Goal: Information Seeking & Learning: Learn about a topic

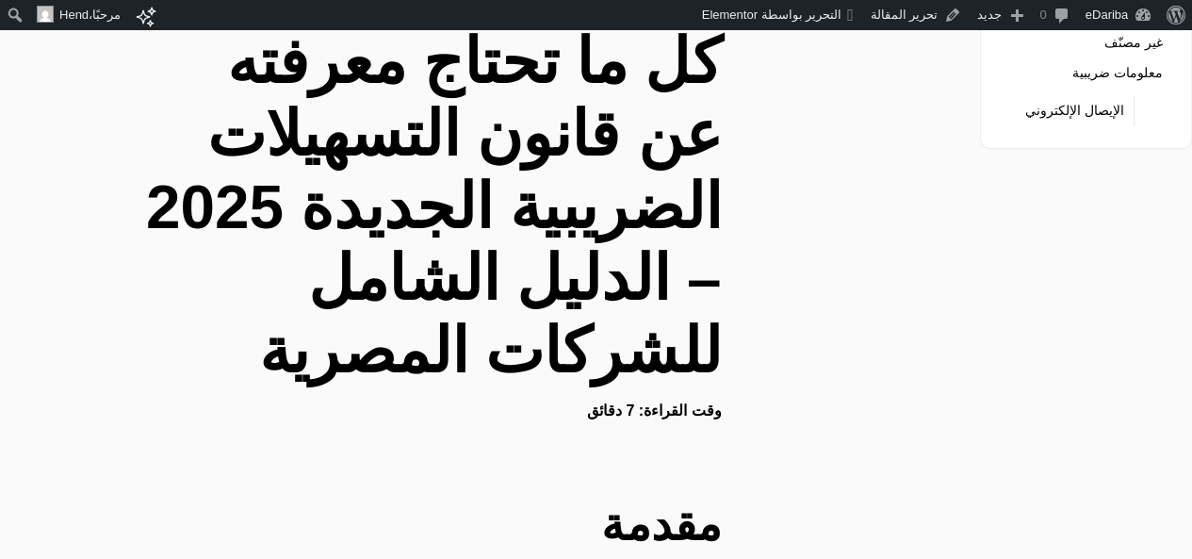
scroll to position [848, 0]
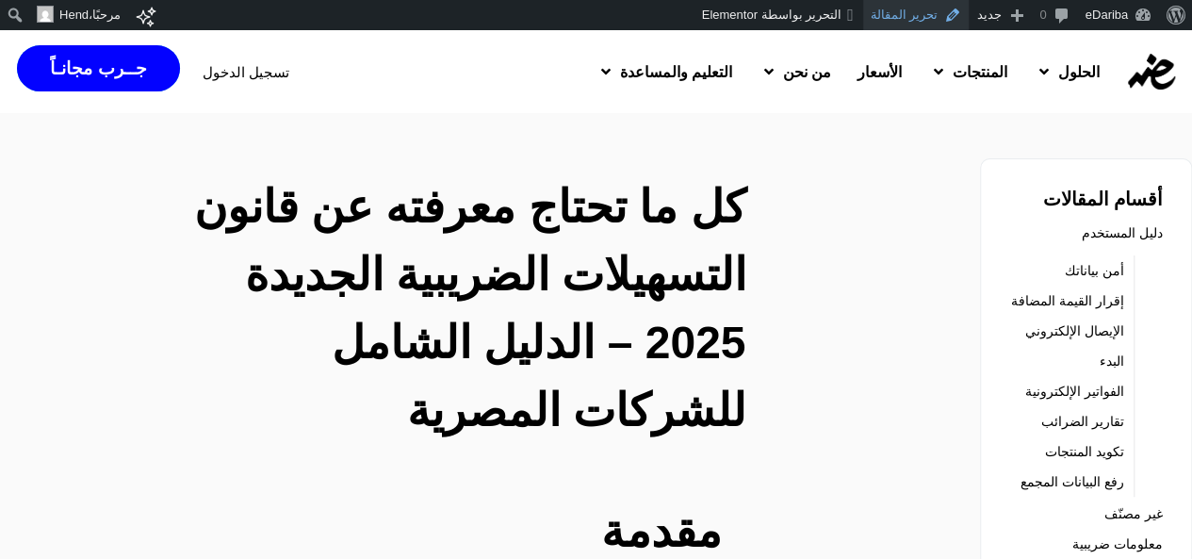
click at [903, 12] on link "تحرير المقالة" at bounding box center [916, 15] width 106 height 30
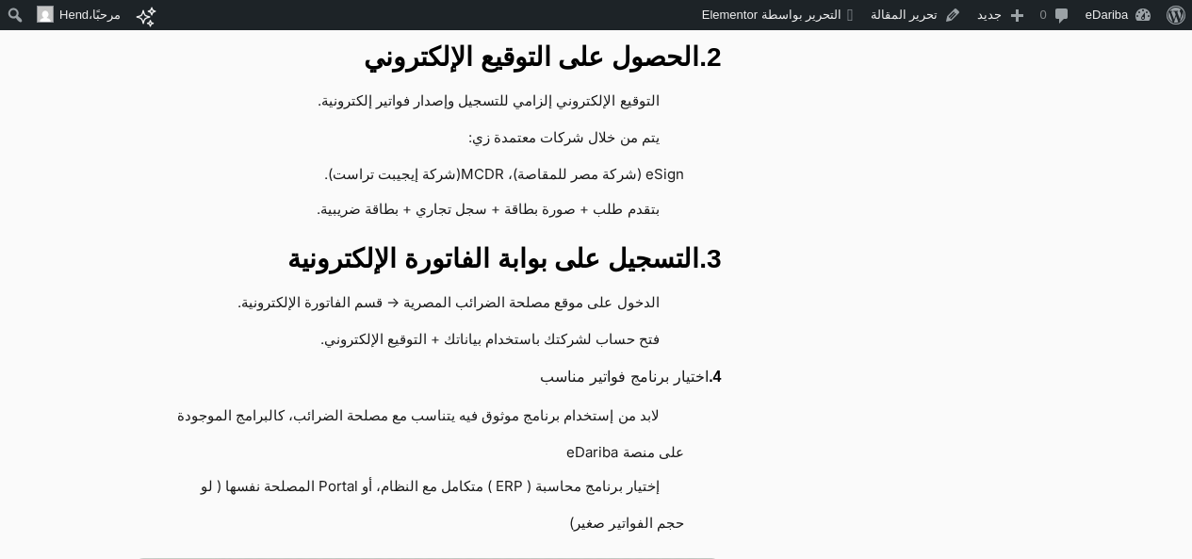
scroll to position [5559, 0]
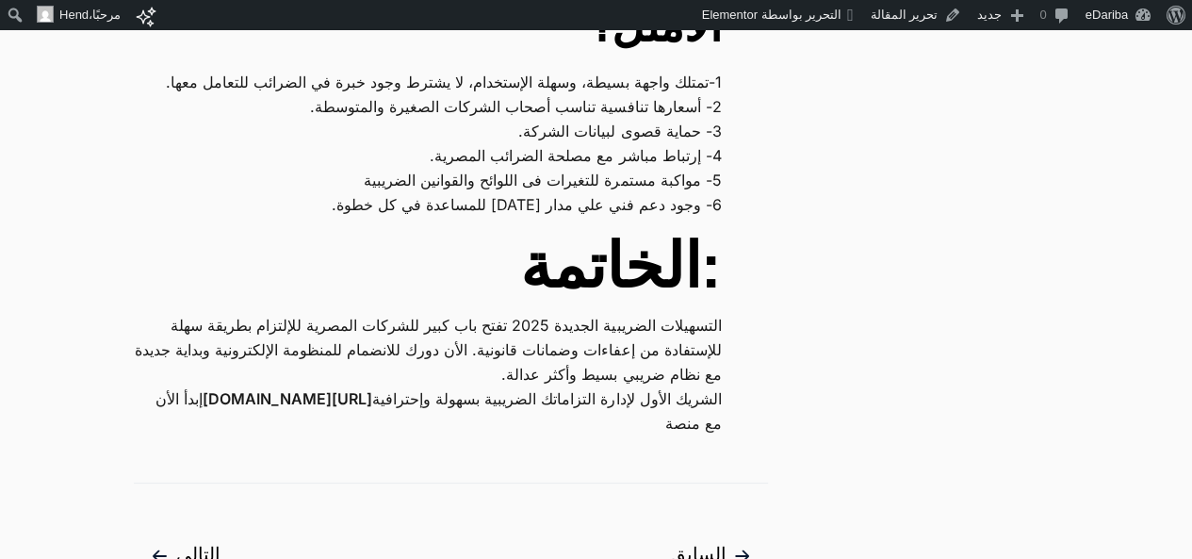
scroll to position [8009, 0]
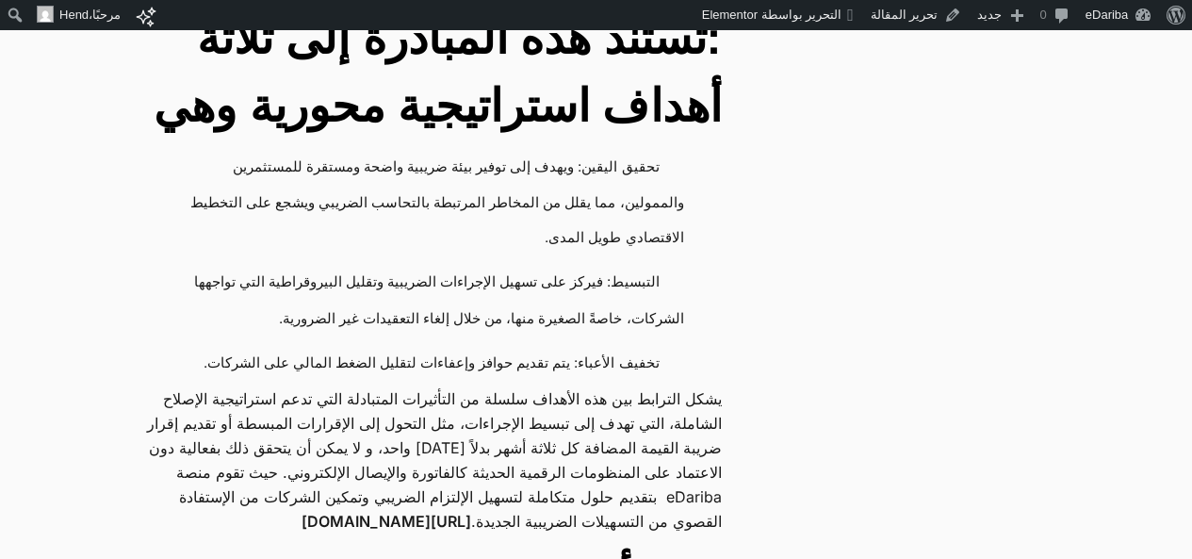
scroll to position [1602, 0]
